Goal: Information Seeking & Learning: Learn about a topic

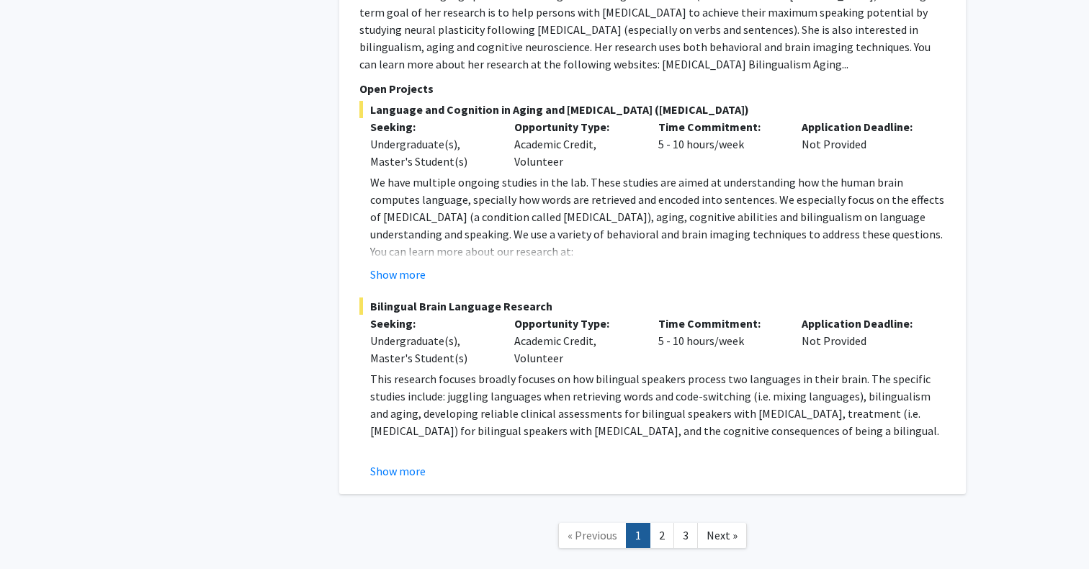
scroll to position [6746, 0]
click at [665, 524] on link "2" at bounding box center [662, 536] width 24 height 25
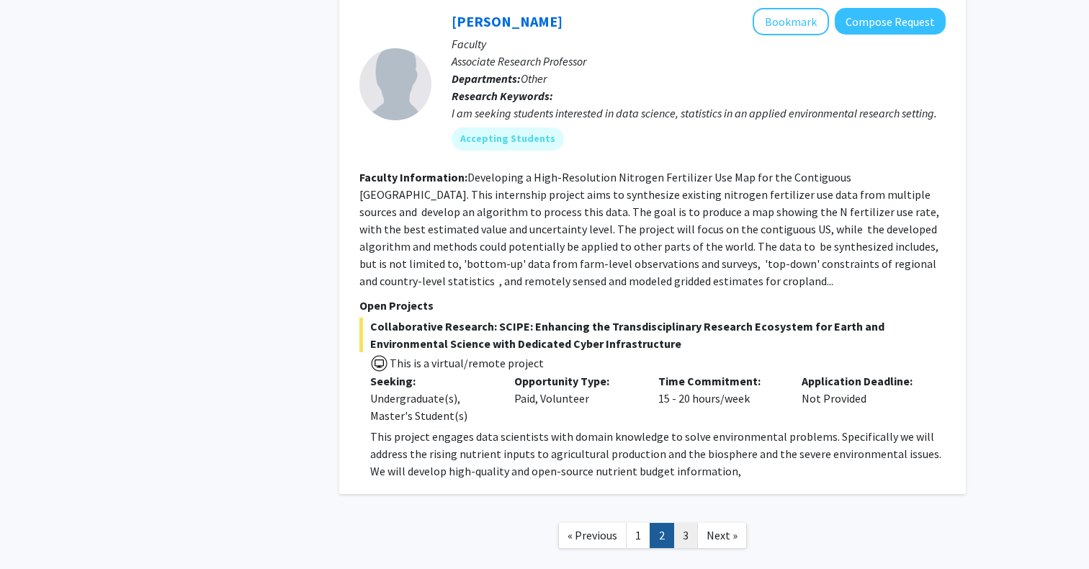
scroll to position [4944, 0]
click at [684, 524] on link "3" at bounding box center [686, 536] width 24 height 25
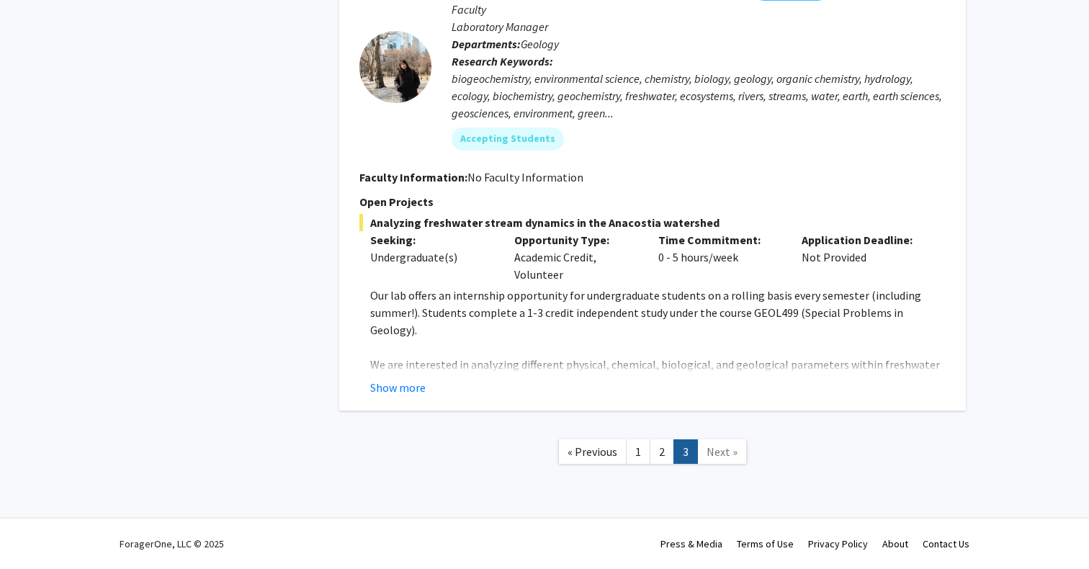
scroll to position [3156, 0]
click at [389, 385] on button "Show more" at bounding box center [397, 387] width 55 height 17
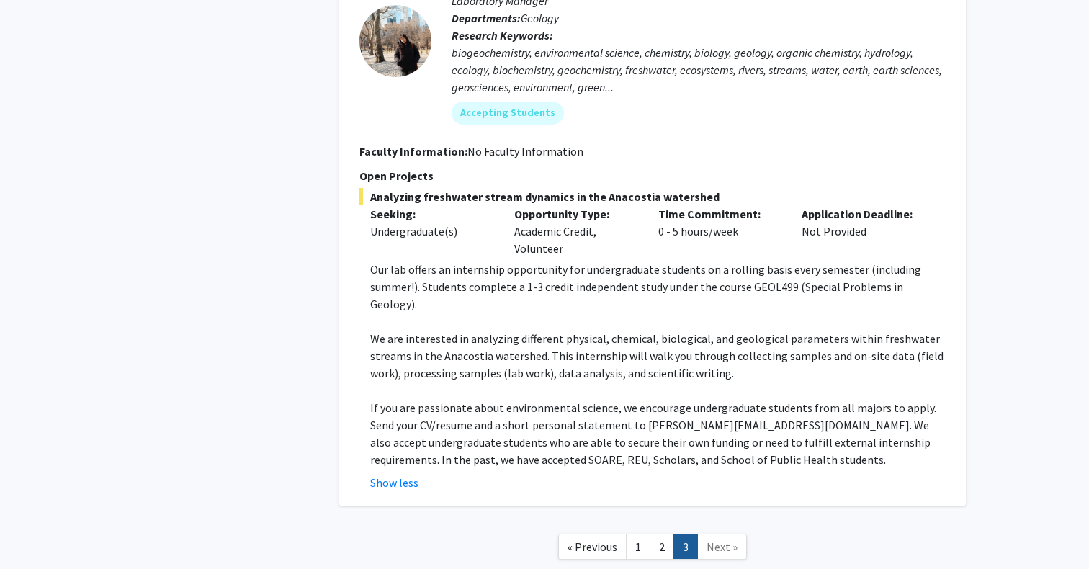
scroll to position [3166, 0]
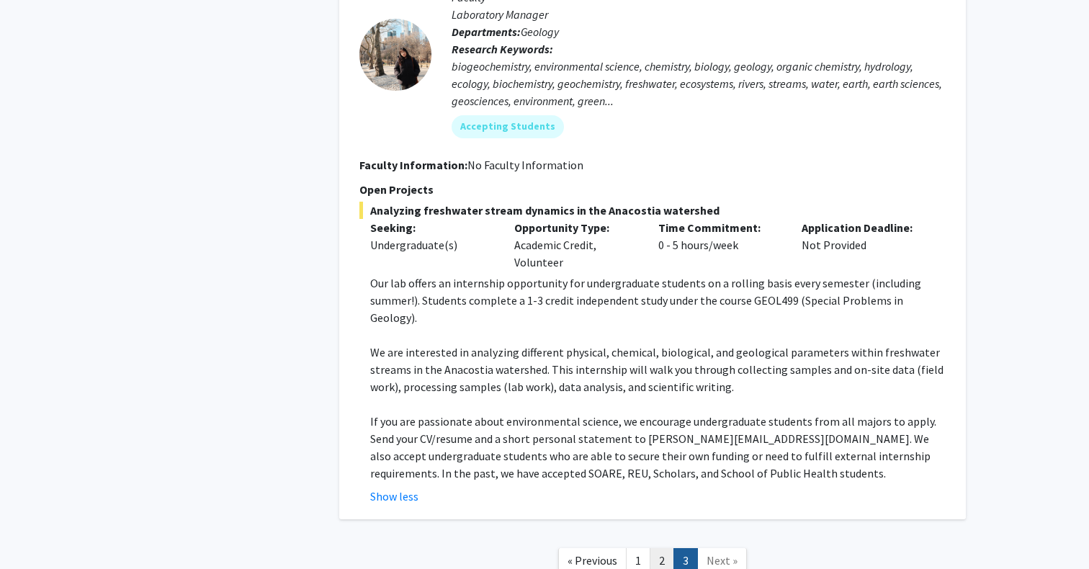
click at [669, 548] on link "2" at bounding box center [662, 560] width 24 height 25
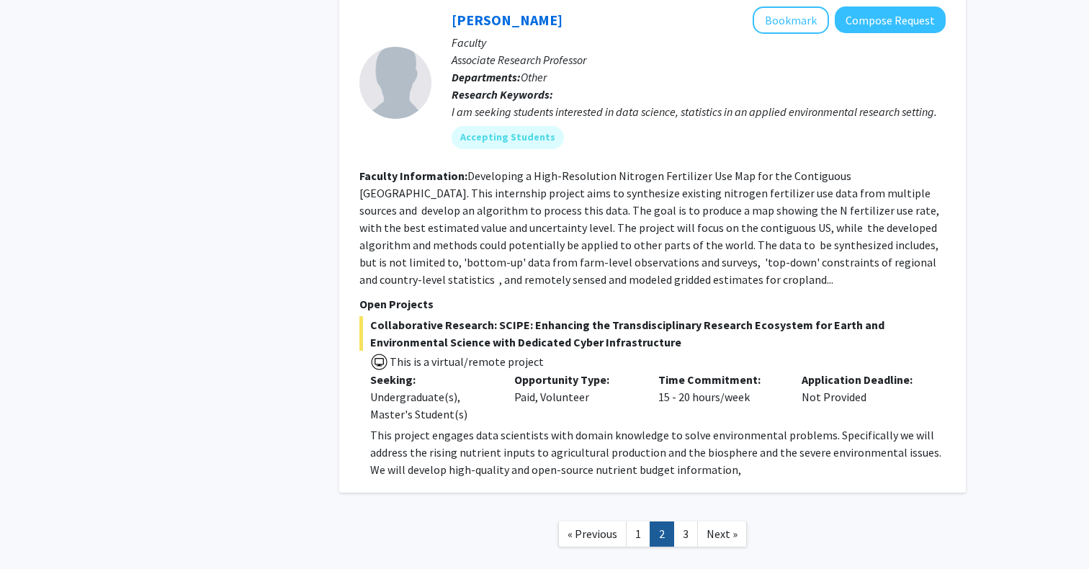
scroll to position [4944, 0]
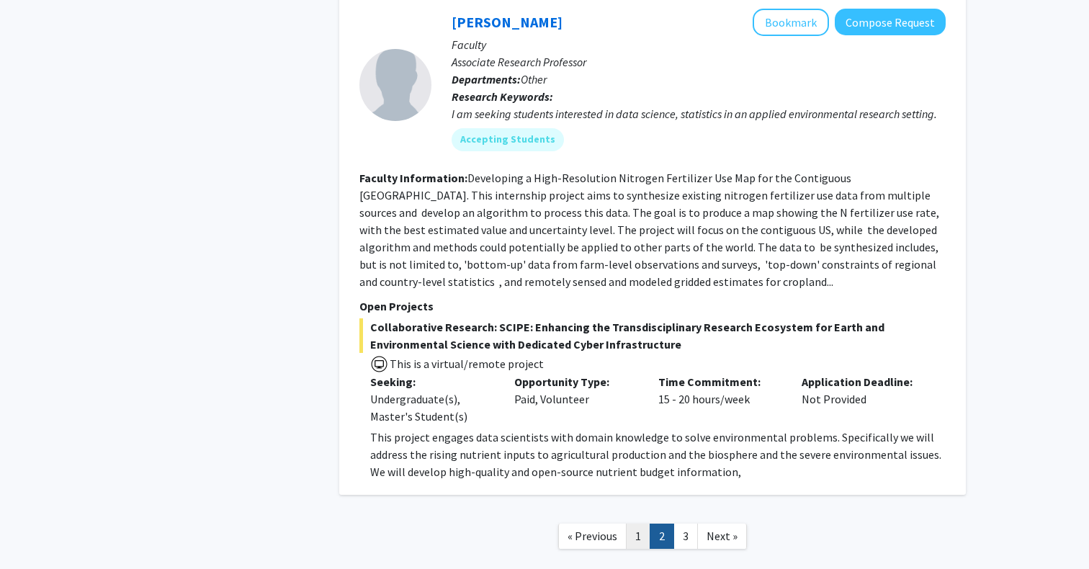
click at [633, 524] on link "1" at bounding box center [638, 536] width 24 height 25
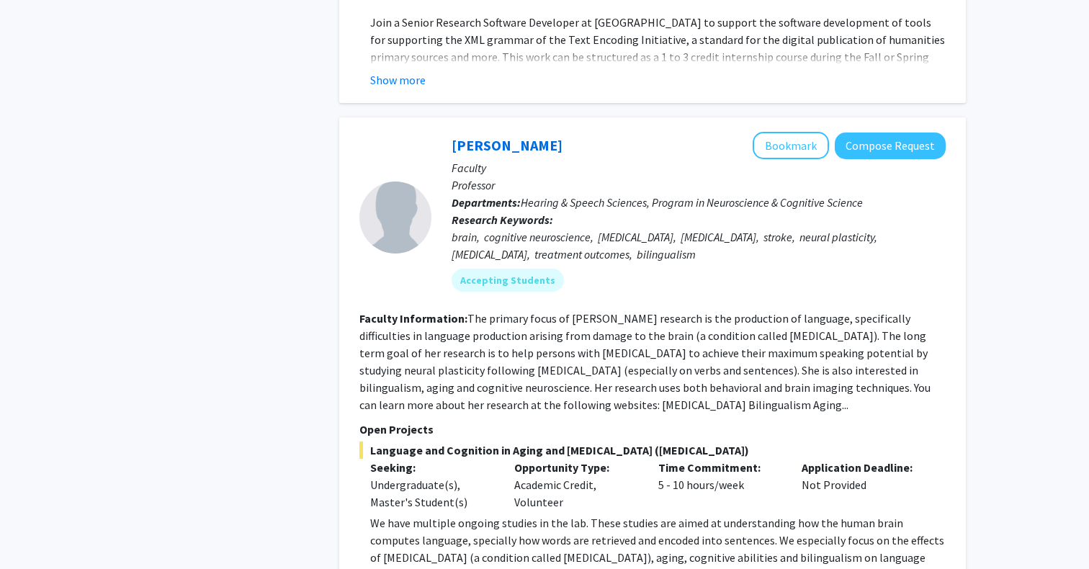
scroll to position [6400, 0]
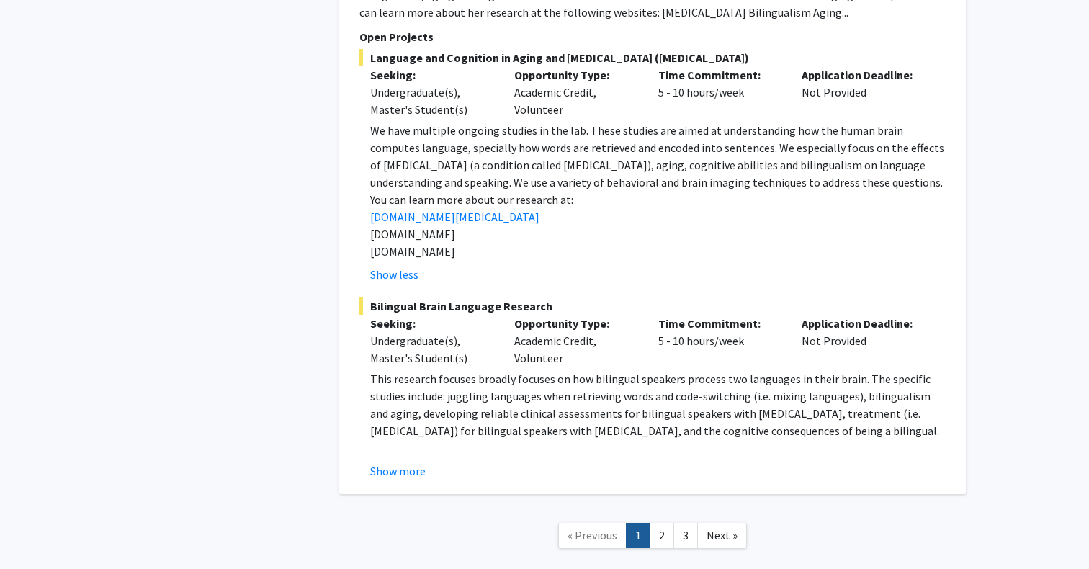
scroll to position [6798, 0]
click at [665, 524] on link "2" at bounding box center [662, 536] width 24 height 25
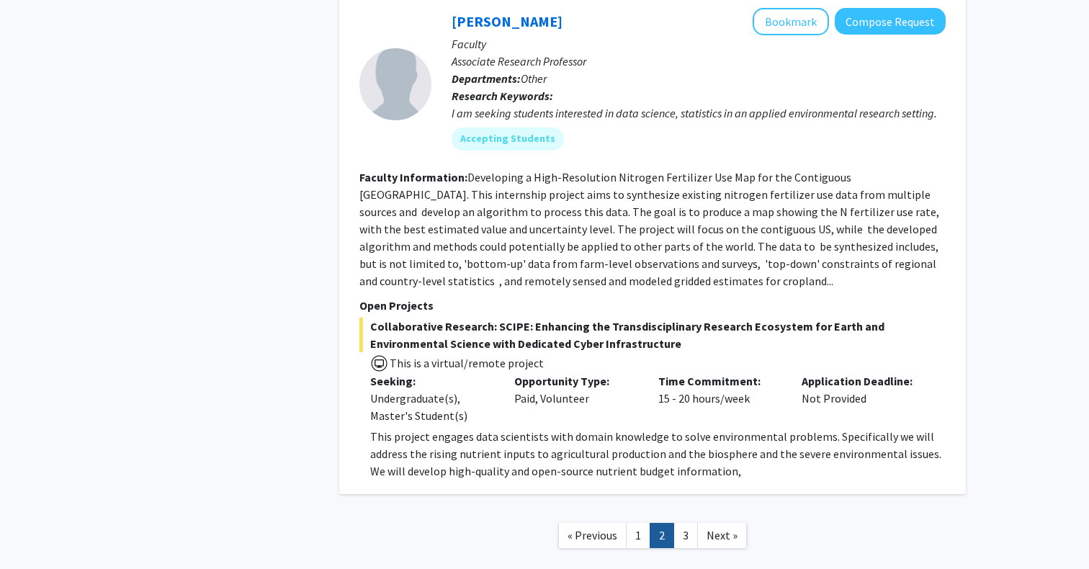
scroll to position [4944, 0]
click at [682, 509] on nav "« Previous 1 2 3 Next »" at bounding box center [652, 538] width 627 height 58
click at [682, 524] on link "3" at bounding box center [686, 536] width 24 height 25
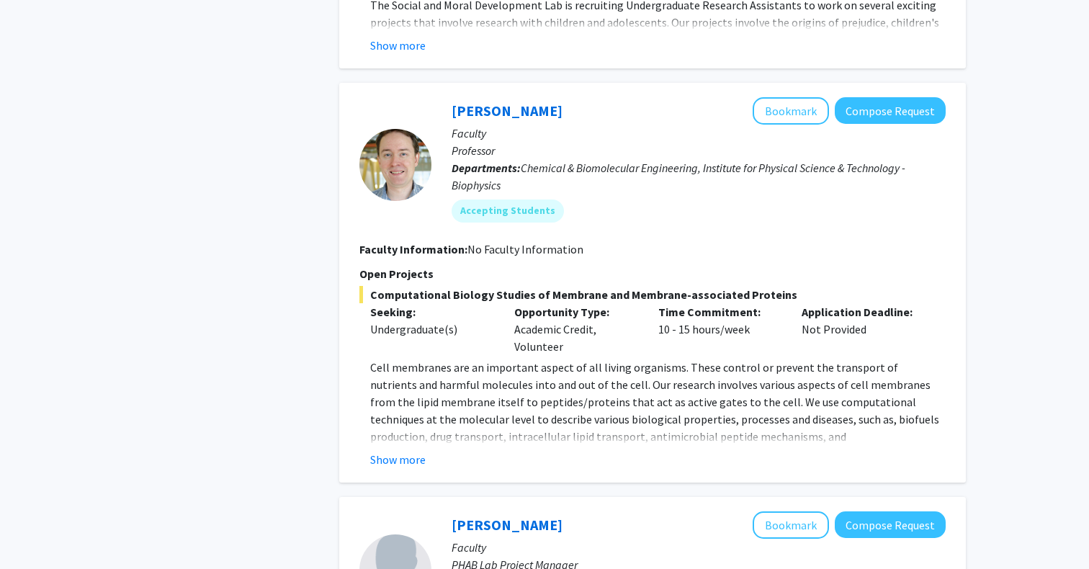
scroll to position [937, 0]
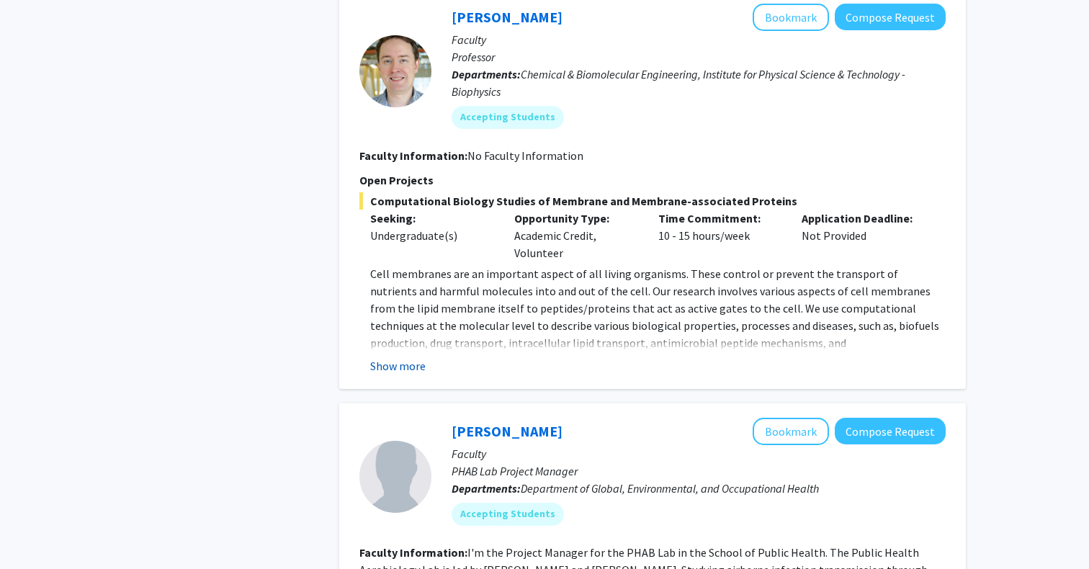
click at [406, 359] on fg-read-more "Cell membranes are an important aspect of all living organisms. These control o…" at bounding box center [653, 320] width 587 height 110
click at [408, 370] on button "Show more" at bounding box center [397, 365] width 55 height 17
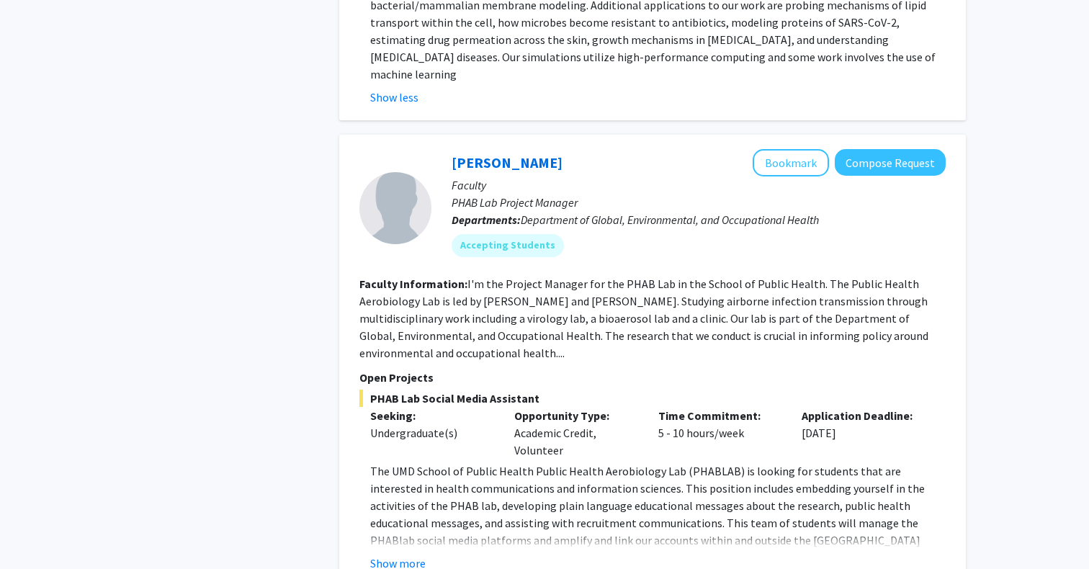
scroll to position [1455, 0]
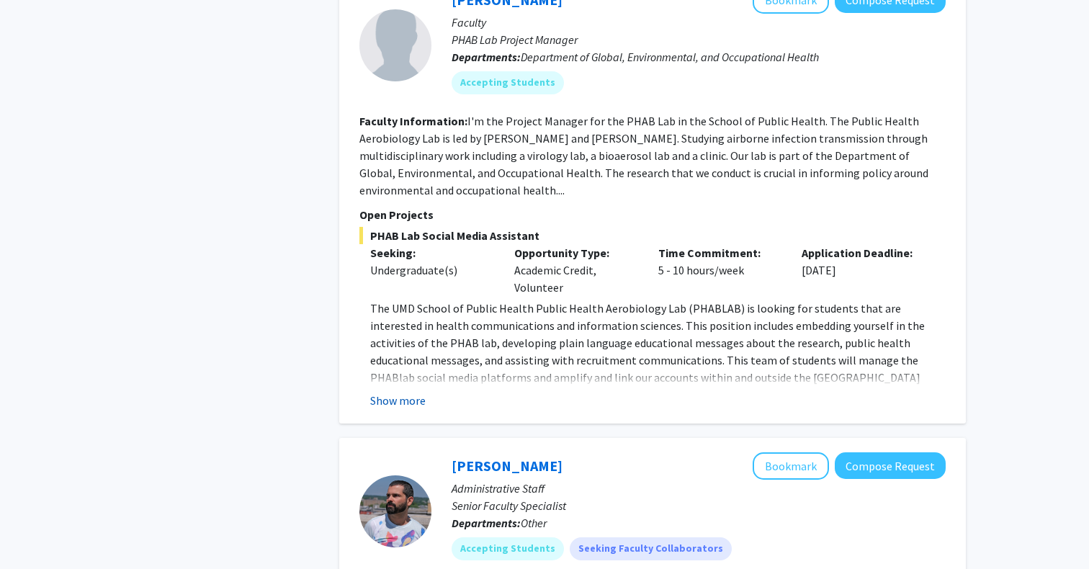
click at [388, 392] on button "Show more" at bounding box center [397, 400] width 55 height 17
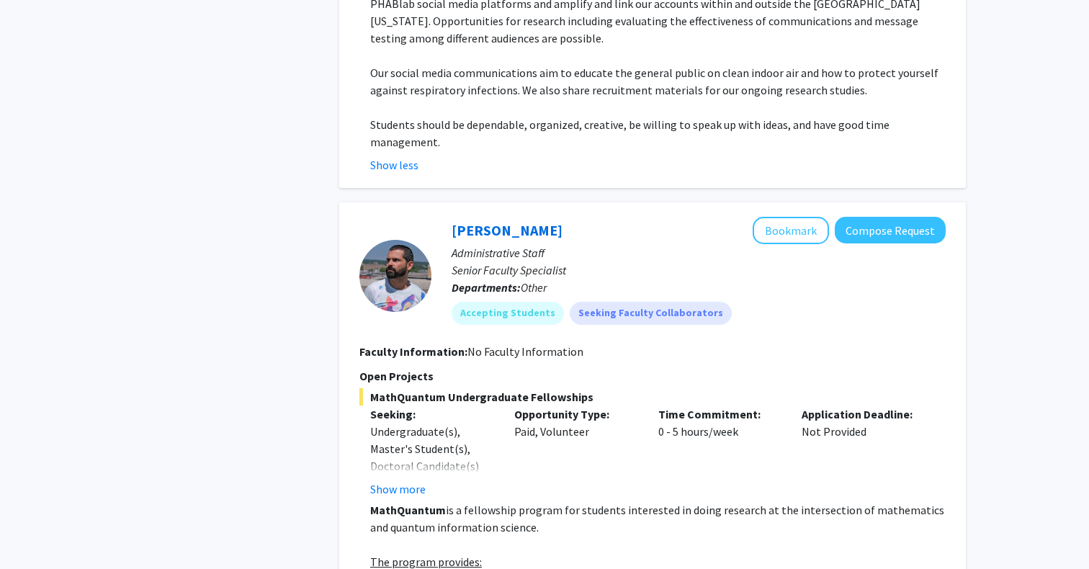
scroll to position [2003, 0]
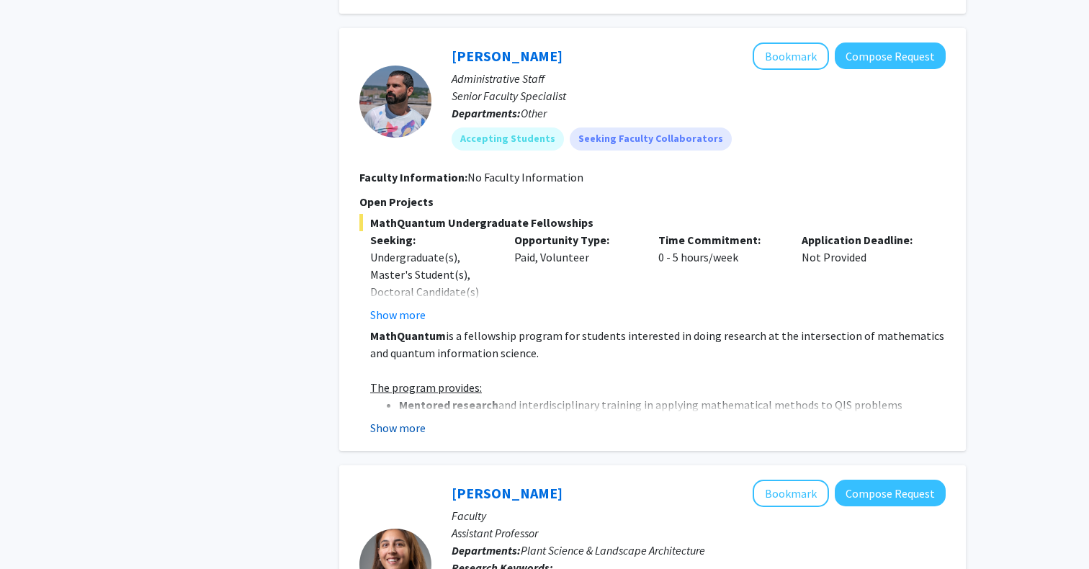
click at [388, 419] on button "Show more" at bounding box center [397, 427] width 55 height 17
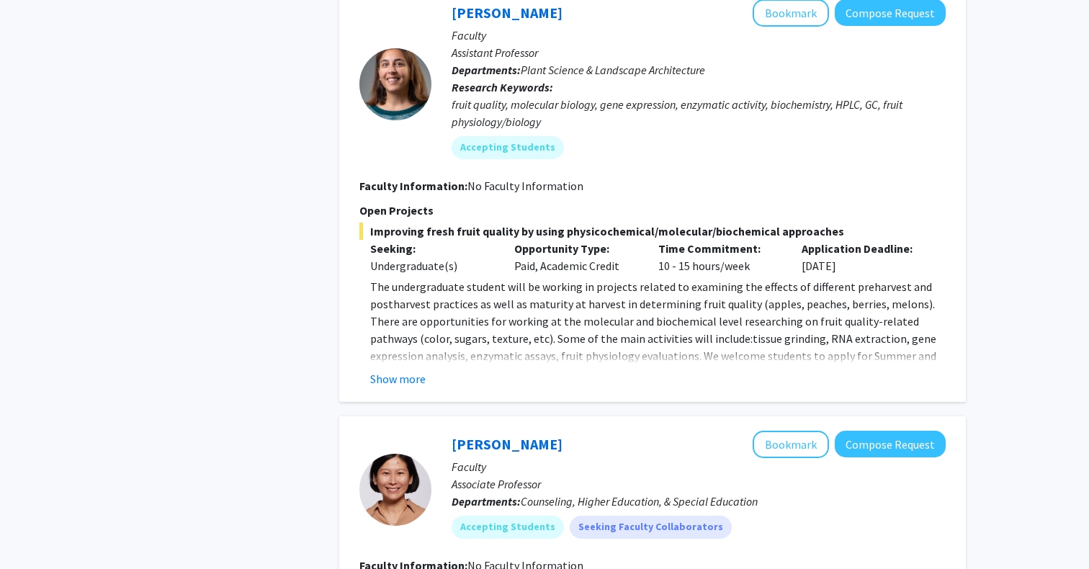
scroll to position [3029, 0]
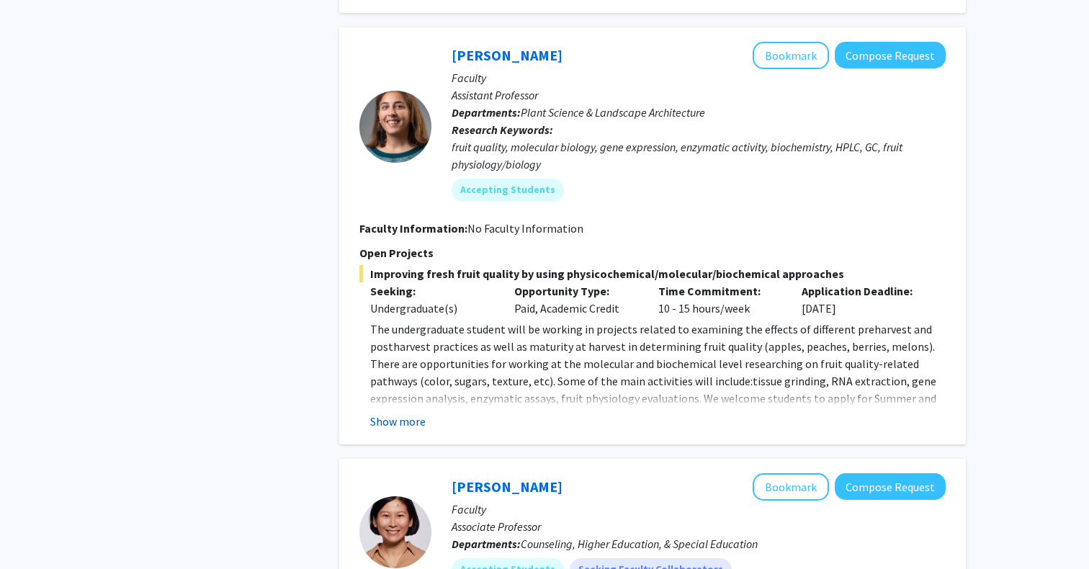
click at [388, 413] on button "Show more" at bounding box center [397, 421] width 55 height 17
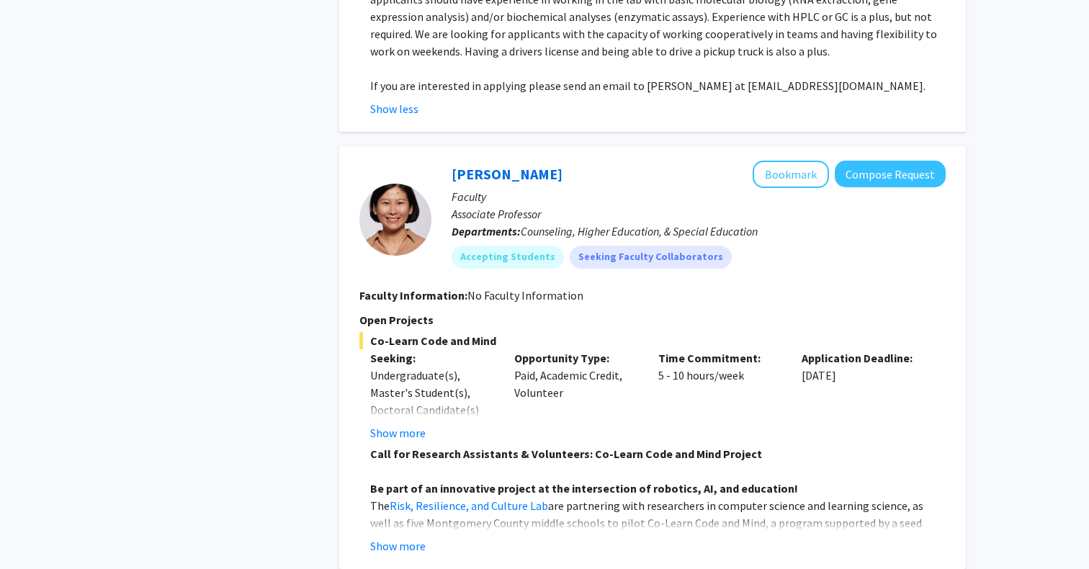
scroll to position [3557, 0]
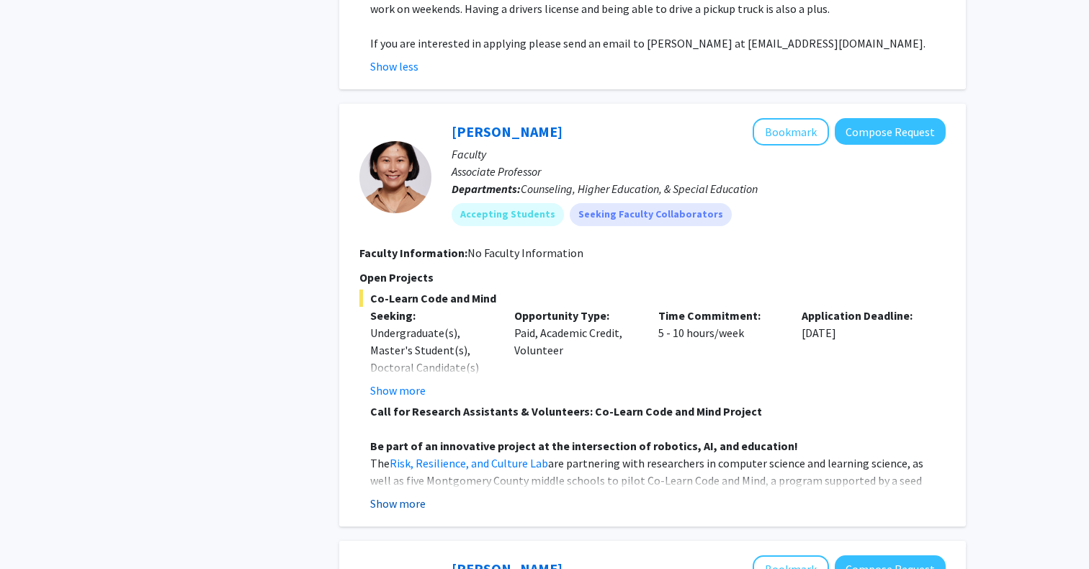
click at [383, 495] on button "Show more" at bounding box center [397, 503] width 55 height 17
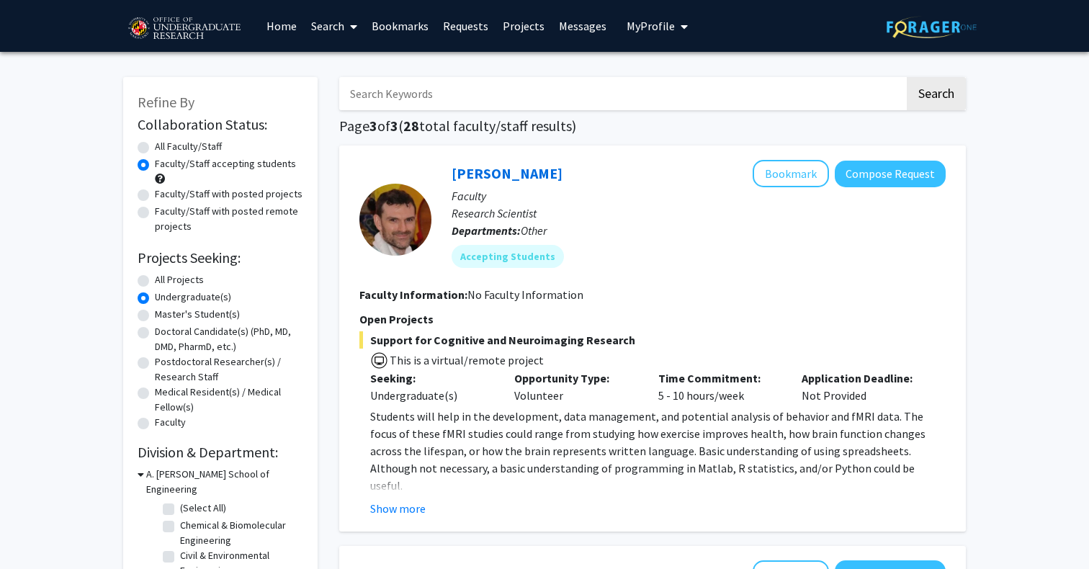
scroll to position [0, 0]
